Goal: Transaction & Acquisition: Book appointment/travel/reservation

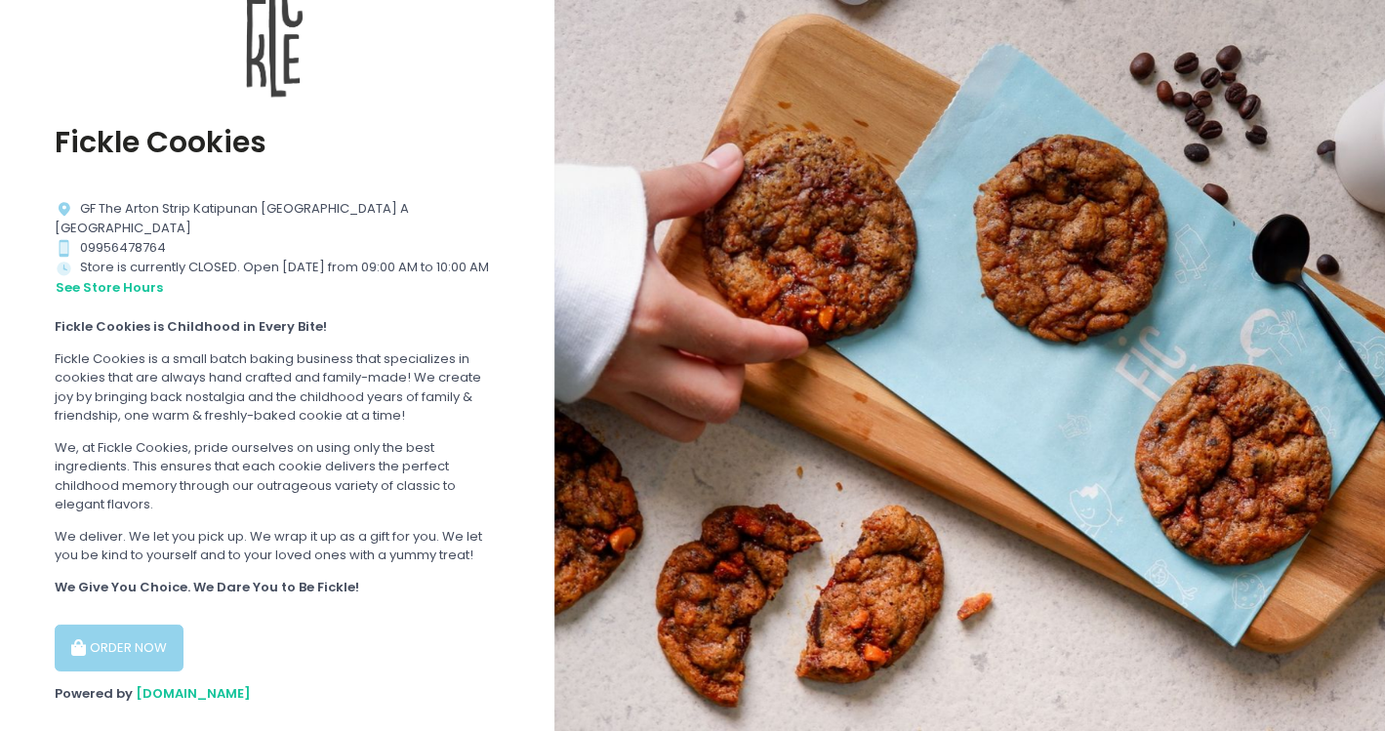
scroll to position [242, 0]
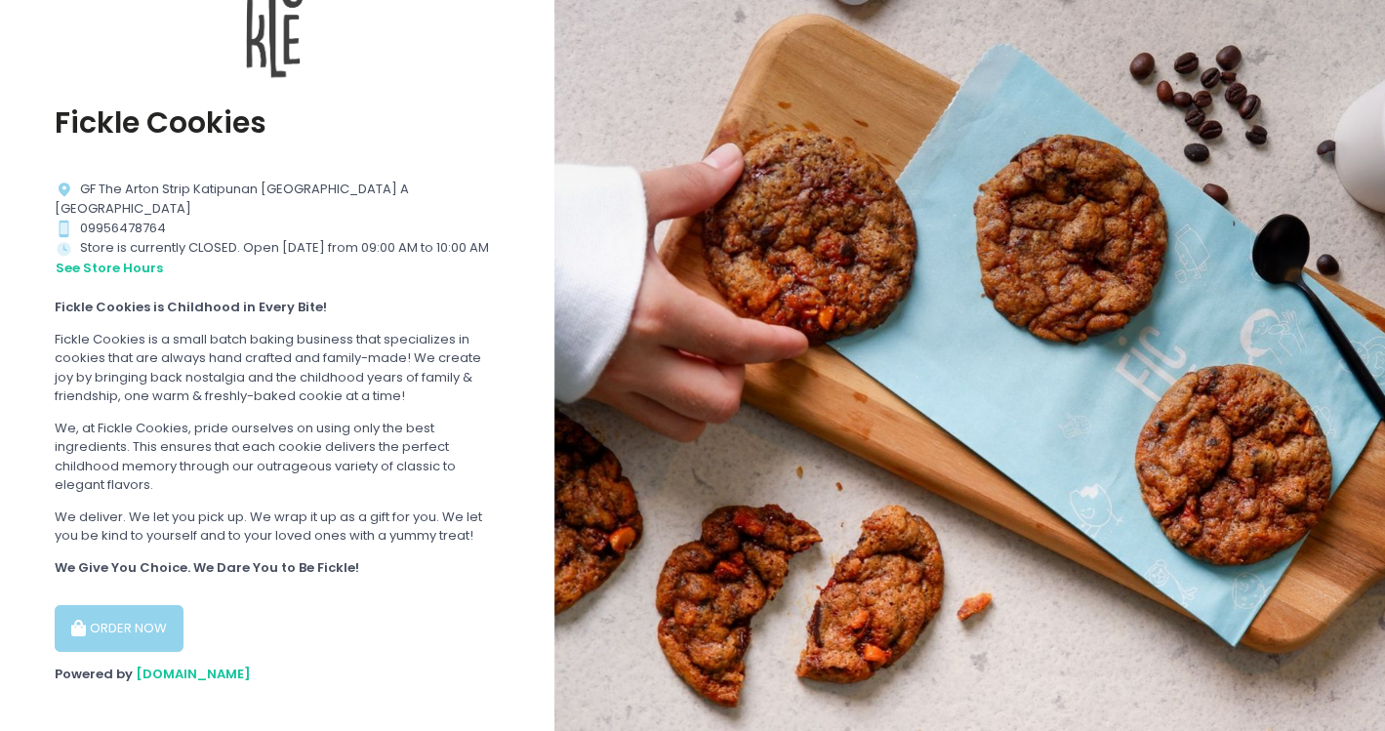
click at [97, 605] on button "ORDER NOW" at bounding box center [119, 628] width 129 height 47
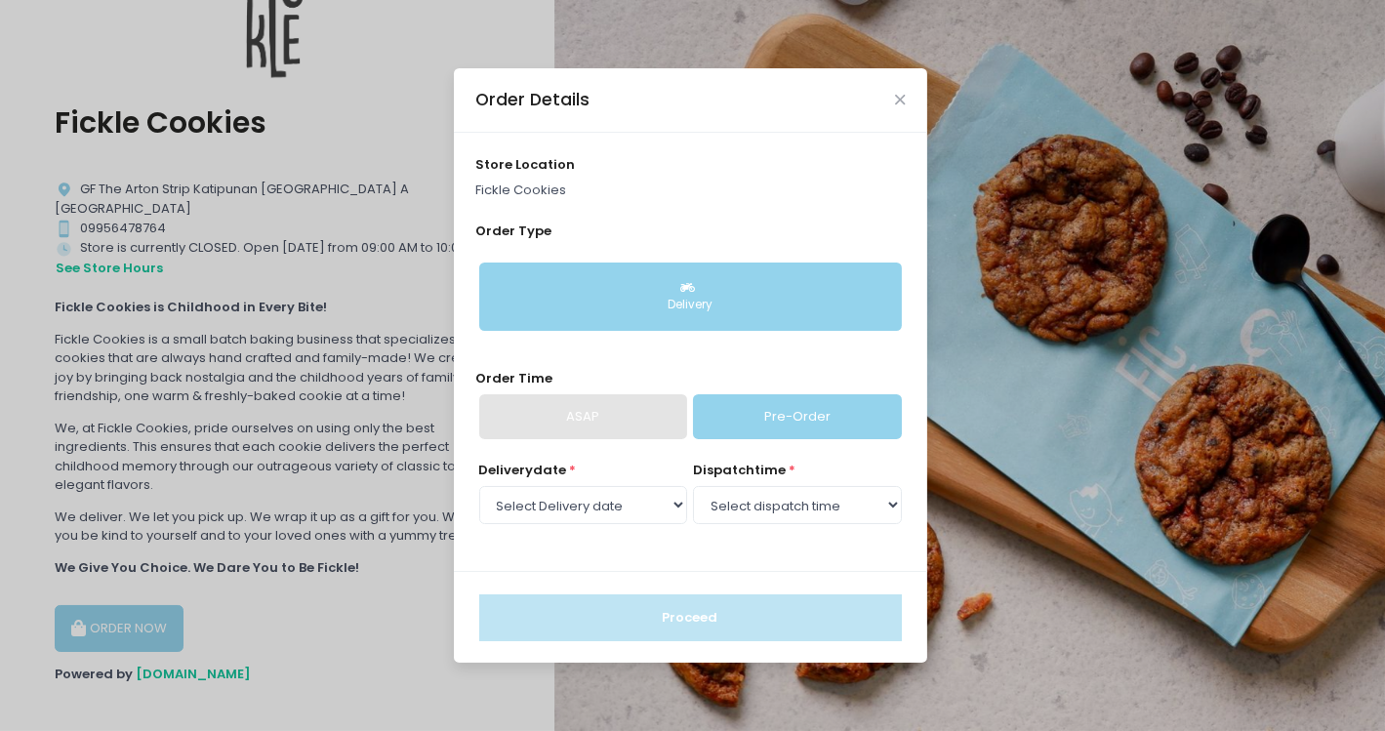
click at [675, 279] on button "Delivery" at bounding box center [690, 297] width 423 height 68
click at [763, 400] on link "Pre-Order" at bounding box center [797, 416] width 208 height 45
click at [659, 505] on select "Select Delivery date [DATE] [DATE] [DATE] [DATE] [DATE] [DATE] [DATE] [DATE]" at bounding box center [583, 504] width 208 height 37
click at [479, 486] on select "Select Delivery date [DATE] [DATE] [DATE] [DATE] [DATE] [DATE] [DATE] [DATE]" at bounding box center [583, 504] width 208 height 37
click at [803, 508] on select "Select dispatch time 09:00 AM - 09:30 AM 09:30 AM - 10:00 AM 10:00 AM - 10:30 A…" at bounding box center [797, 504] width 208 height 37
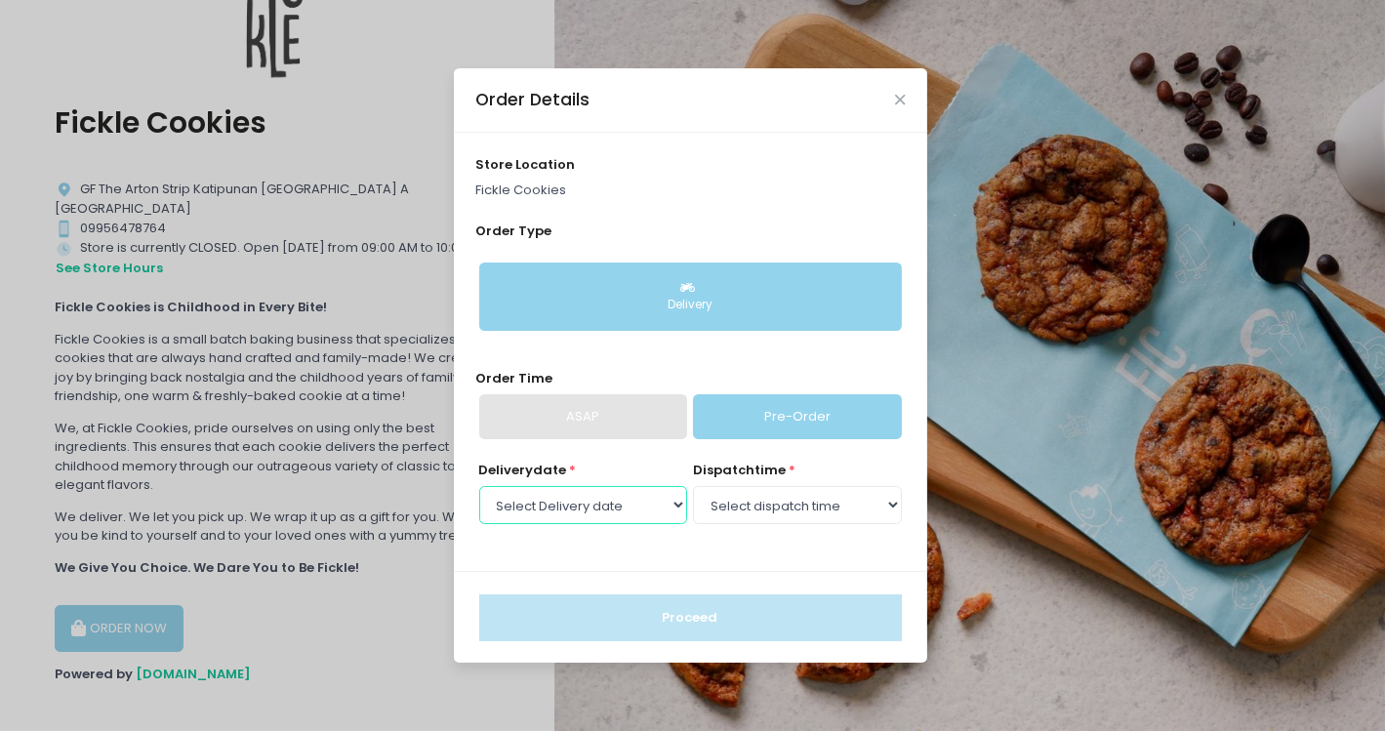
click at [610, 506] on select "Select Delivery date [DATE] [DATE] [DATE] [DATE] [DATE] [DATE] [DATE] [DATE]" at bounding box center [583, 504] width 208 height 37
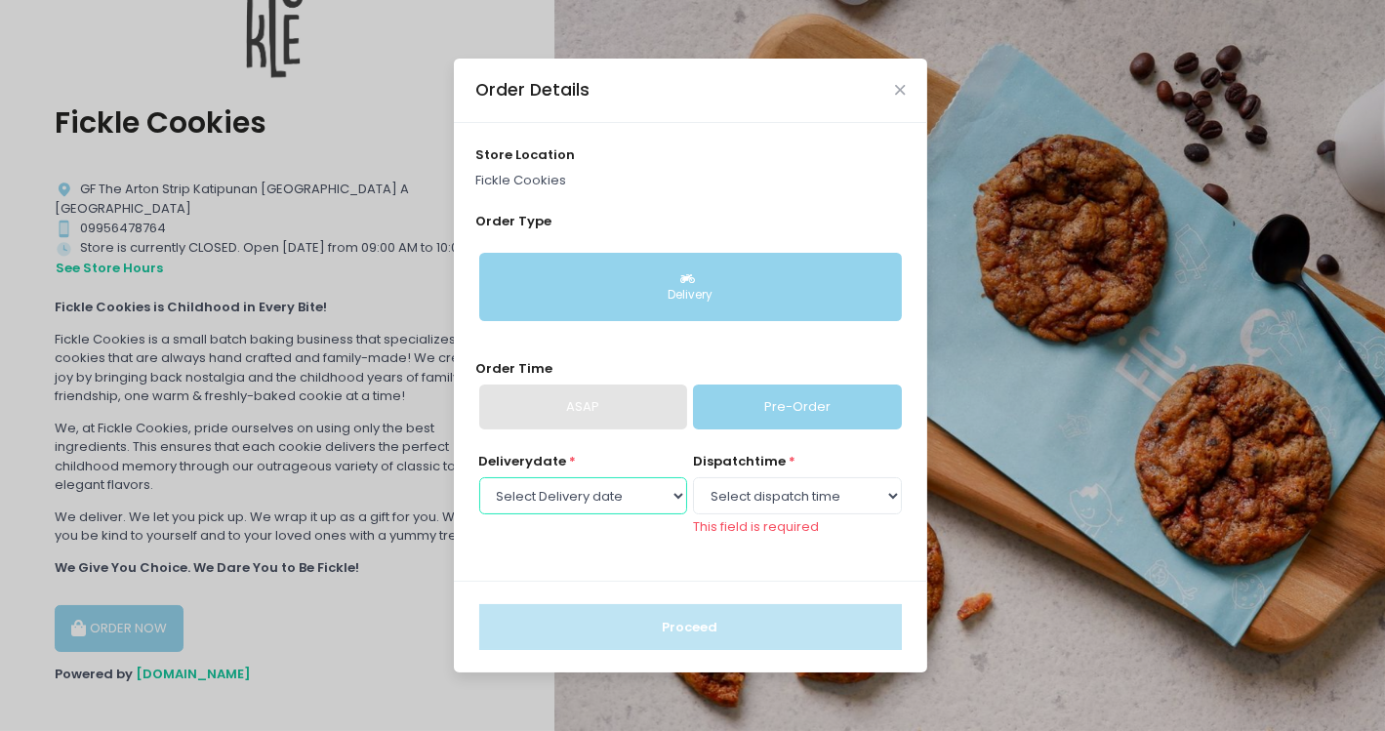
select select "[DATE]"
click at [479, 486] on select "Select Delivery date [DATE] [DATE] [DATE] [DATE] [DATE] [DATE] [DATE] [DATE]" at bounding box center [583, 495] width 208 height 37
click at [754, 499] on select "Select dispatch time 09:00 AM - 09:30 AM 09:30 AM - 10:00 AM 10:00 AM - 10:30 A…" at bounding box center [797, 495] width 208 height 37
select select "11:00"
click at [693, 486] on select "Select dispatch time 09:00 AM - 09:30 AM 09:30 AM - 10:00 AM 10:00 AM - 10:30 A…" at bounding box center [797, 495] width 208 height 37
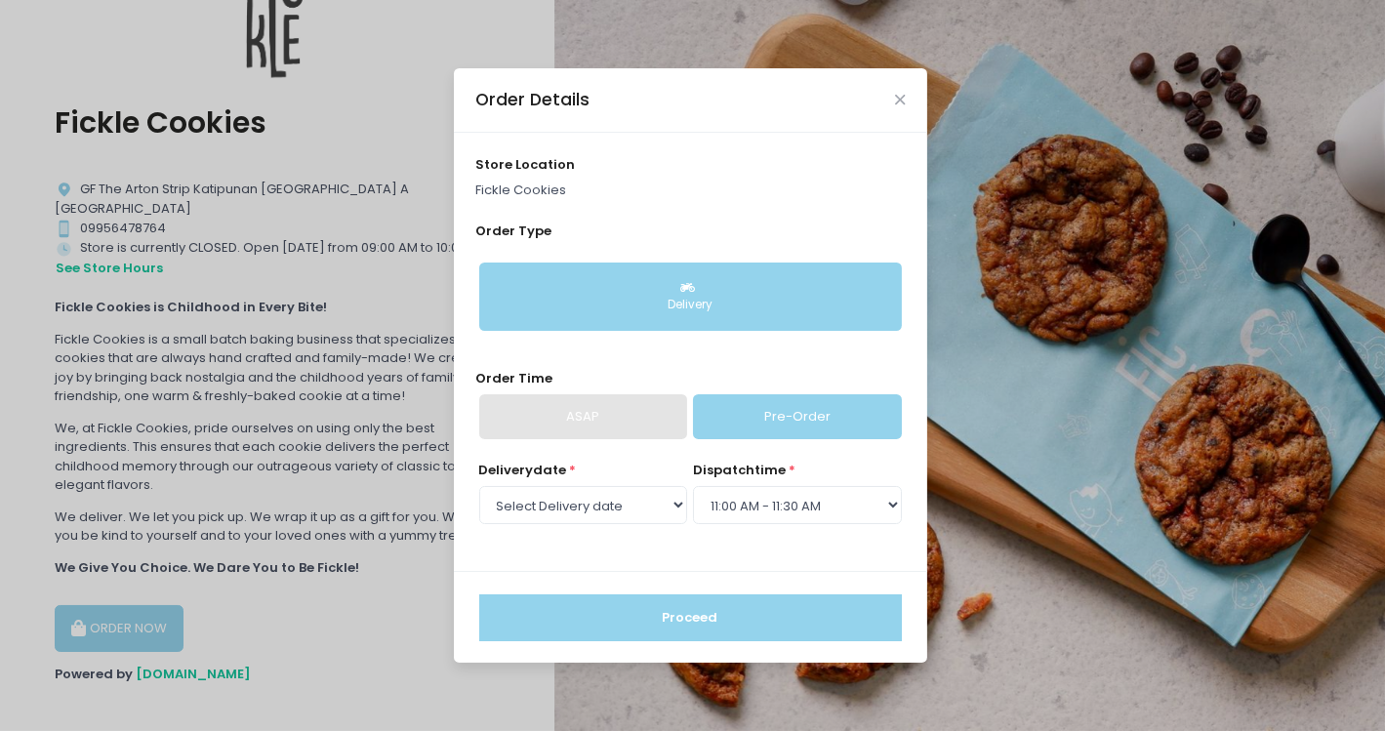
click at [714, 611] on button "Proceed" at bounding box center [690, 617] width 423 height 47
